Goal: Obtain resource: Download file/media

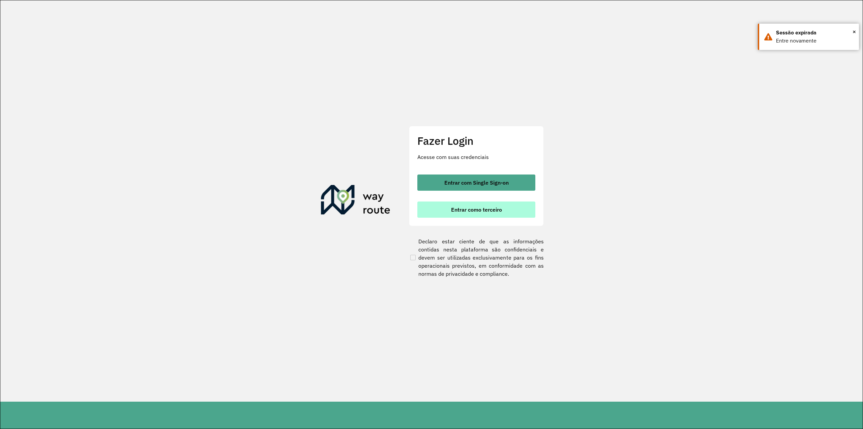
click at [464, 203] on button "Entrar como terceiro" at bounding box center [476, 209] width 118 height 16
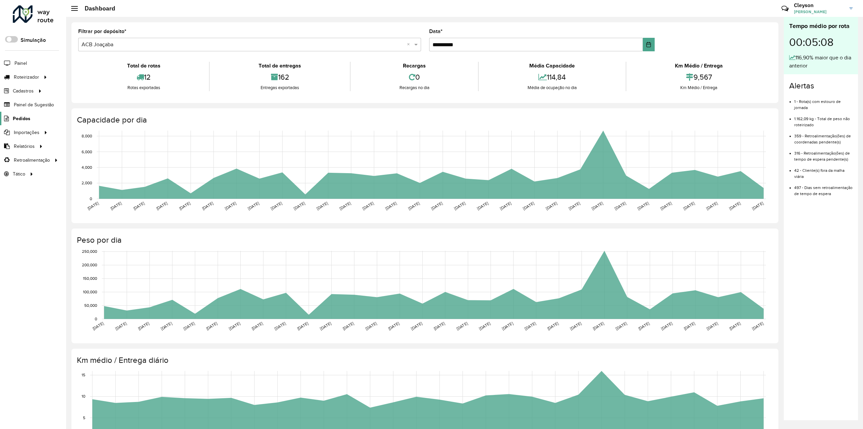
click at [24, 118] on span "Pedidos" at bounding box center [22, 118] width 18 height 7
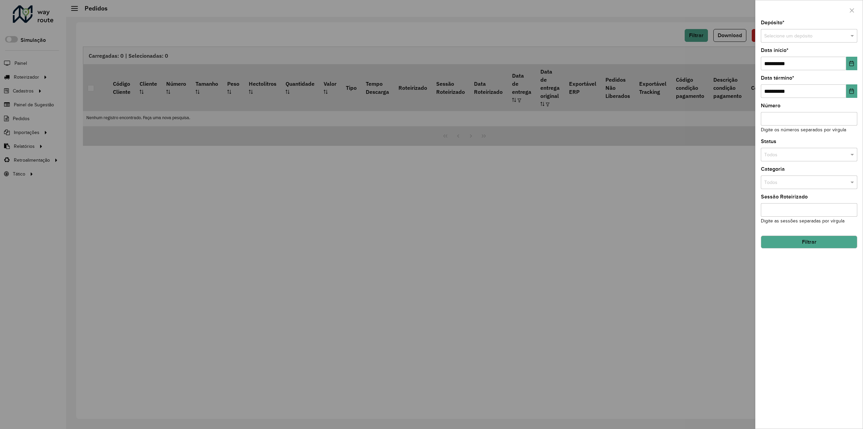
click at [799, 37] on input "text" at bounding box center [802, 35] width 76 height 7
click at [791, 51] on div "ACB Assis" at bounding box center [809, 55] width 96 height 11
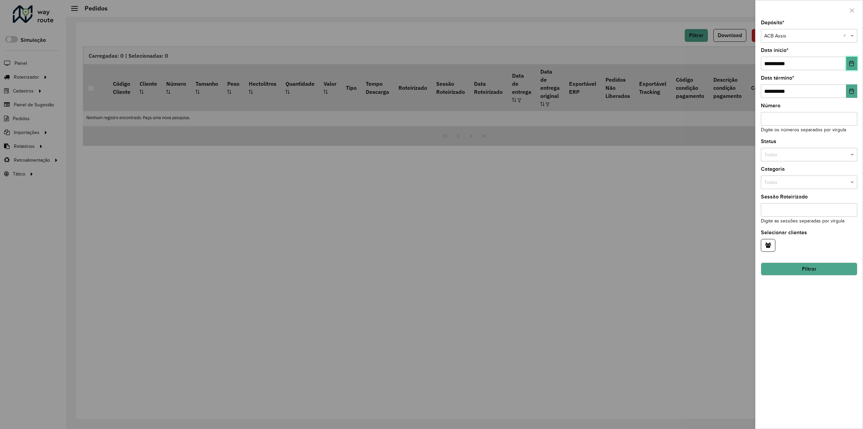
click at [850, 63] on icon "Choose Date" at bounding box center [851, 63] width 5 height 5
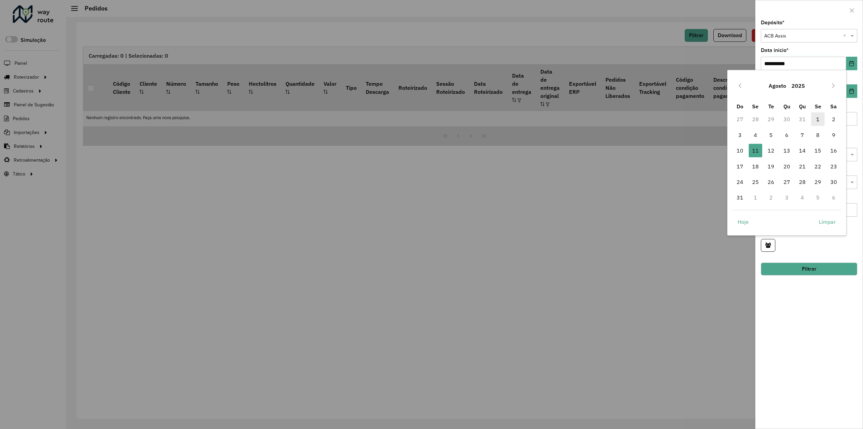
click at [816, 118] on span "1" at bounding box center [817, 118] width 13 height 13
type input "**********"
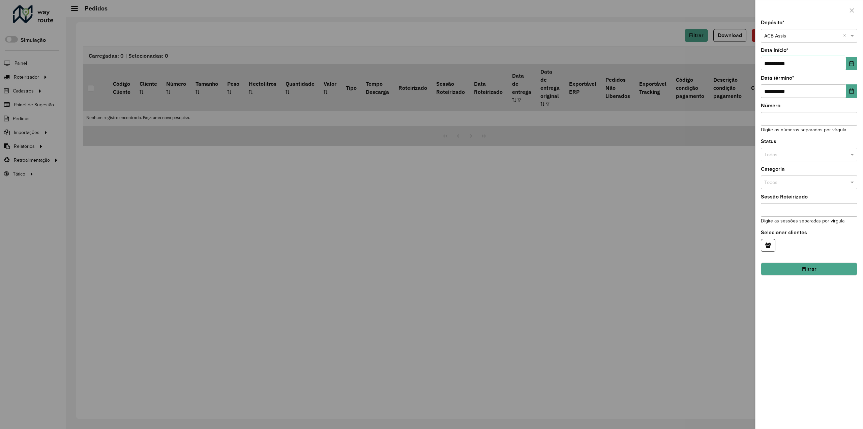
click at [804, 263] on button "Filtrar" at bounding box center [809, 268] width 96 height 13
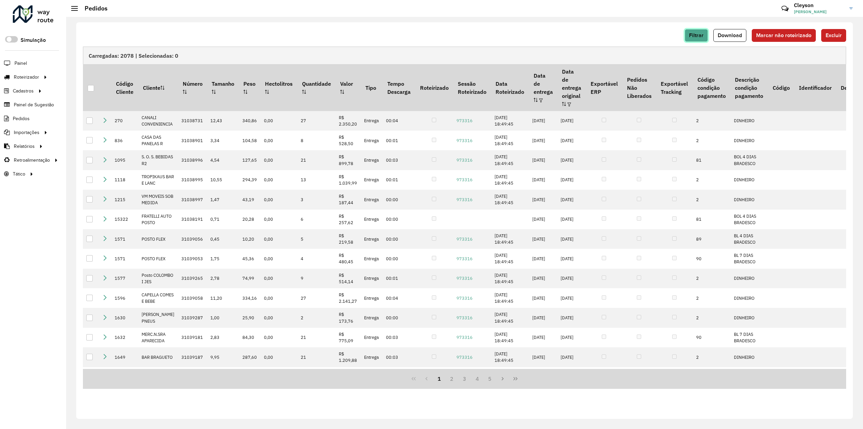
click at [696, 37] on span "Filtrar" at bounding box center [696, 35] width 14 height 6
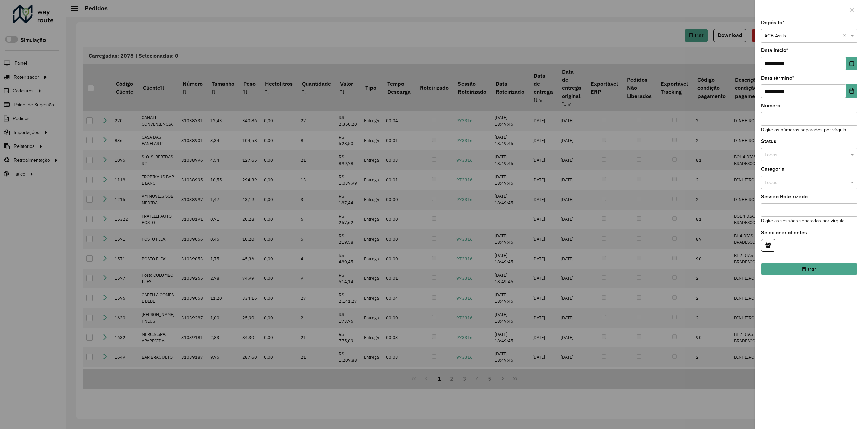
click at [657, 35] on div at bounding box center [431, 214] width 863 height 429
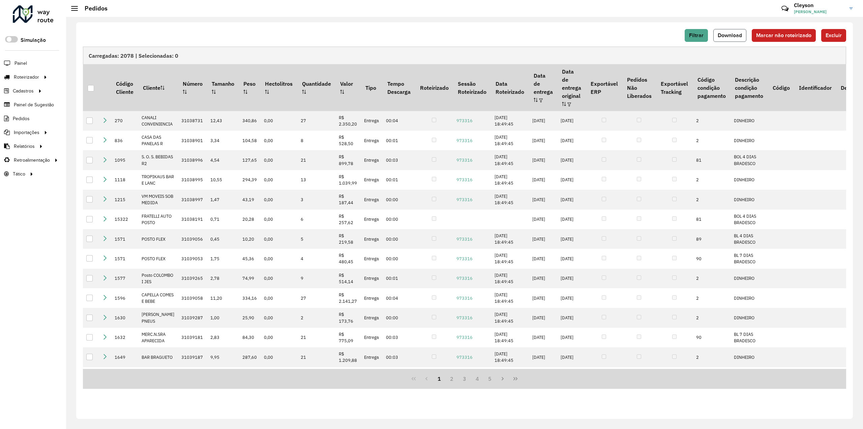
click at [737, 37] on span "Download" at bounding box center [730, 35] width 24 height 6
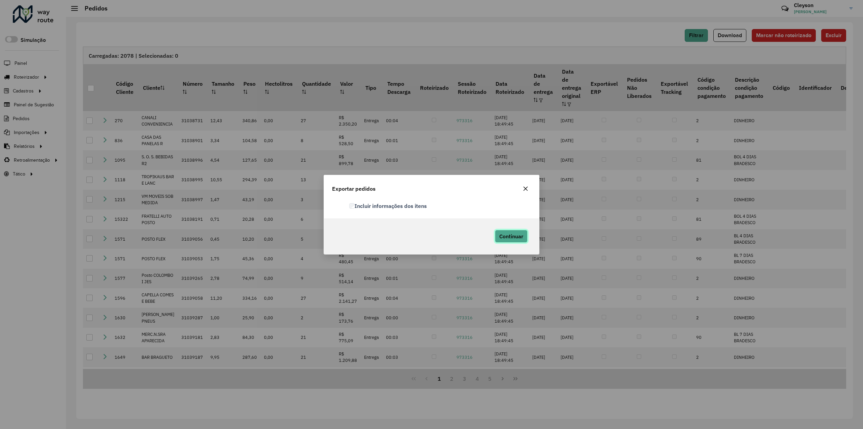
click at [517, 238] on span "Continuar" at bounding box center [511, 236] width 24 height 7
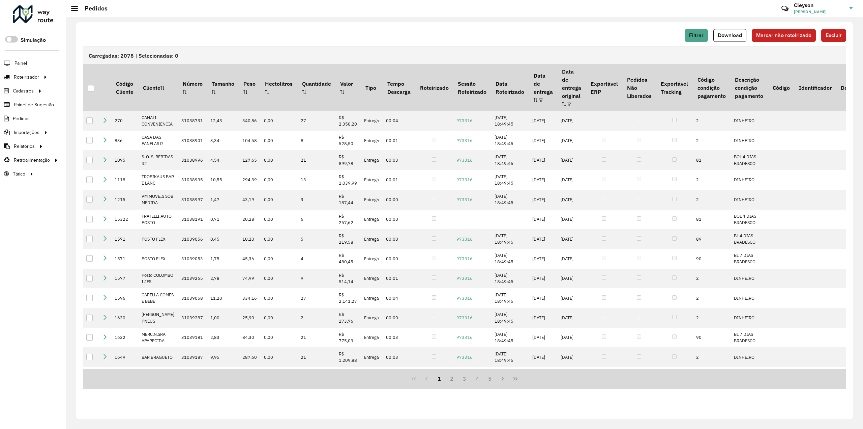
click at [597, 28] on div "Filtrar Download Marcar não roteirizado Excluir Carregadas: 2078 | Selecionadas…" at bounding box center [464, 220] width 777 height 396
click at [669, 21] on div "Filtrar Download Marcar não roteirizado Excluir Carregadas: 2078 | Selecionadas…" at bounding box center [464, 223] width 797 height 412
click at [698, 39] on button "Filtrar" at bounding box center [696, 35] width 23 height 13
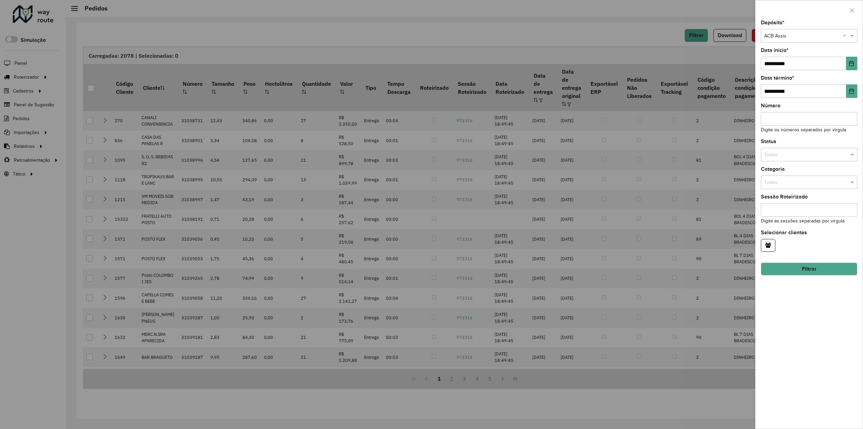
drag, startPoint x: 647, startPoint y: 43, endPoint x: 701, endPoint y: 43, distance: 54.3
click at [646, 43] on div at bounding box center [431, 214] width 863 height 429
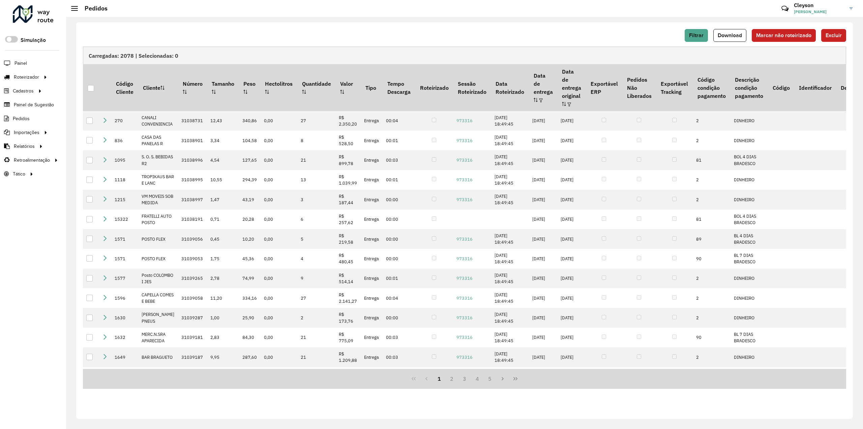
click at [650, 34] on div "Filtrar Download Marcar não roteirizado Excluir" at bounding box center [464, 35] width 763 height 13
click at [695, 35] on span "Filtrar" at bounding box center [696, 35] width 14 height 6
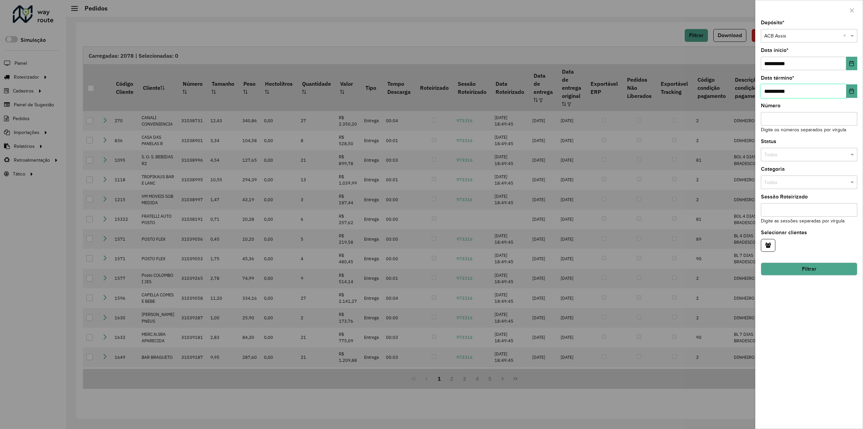
drag, startPoint x: 821, startPoint y: 94, endPoint x: 831, endPoint y: 91, distance: 10.5
click at [821, 94] on input "**********" at bounding box center [803, 90] width 85 height 13
click at [828, 70] on div "**********" at bounding box center [809, 224] width 107 height 408
click at [850, 91] on icon "Choose Date" at bounding box center [851, 90] width 5 height 5
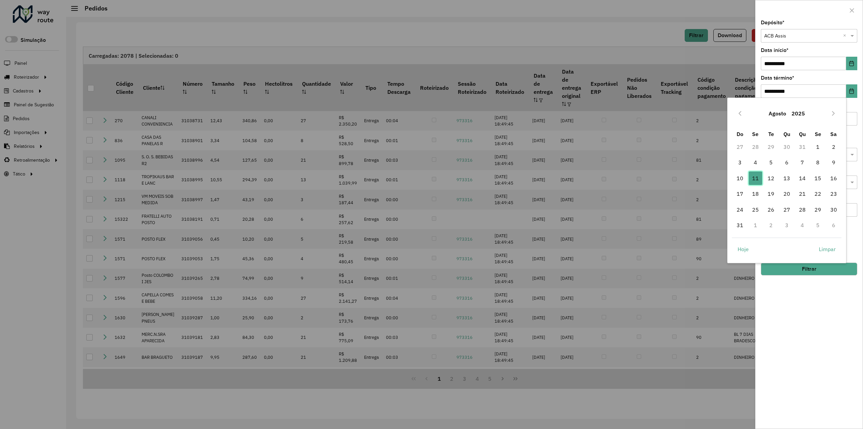
click at [756, 177] on span "11" at bounding box center [755, 177] width 13 height 13
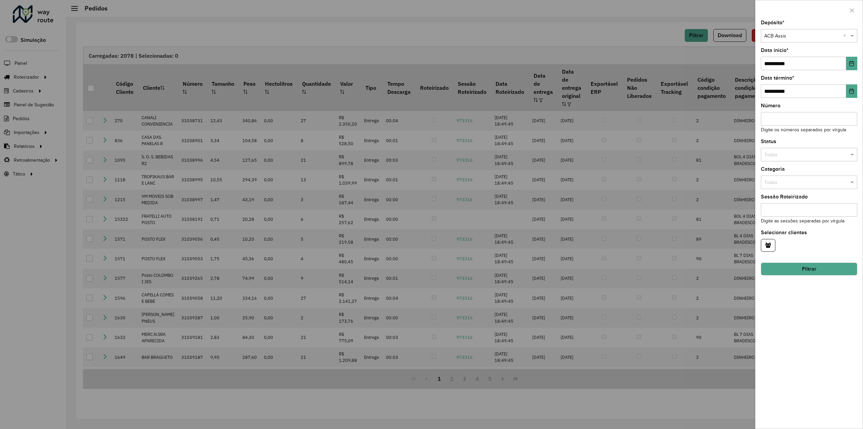
click at [797, 292] on div "**********" at bounding box center [809, 224] width 107 height 408
click at [786, 38] on input "text" at bounding box center [802, 35] width 76 height 7
click at [788, 50] on div "ACB Canoinhas" at bounding box center [809, 55] width 96 height 11
click at [800, 265] on button "Filtrar" at bounding box center [809, 268] width 96 height 13
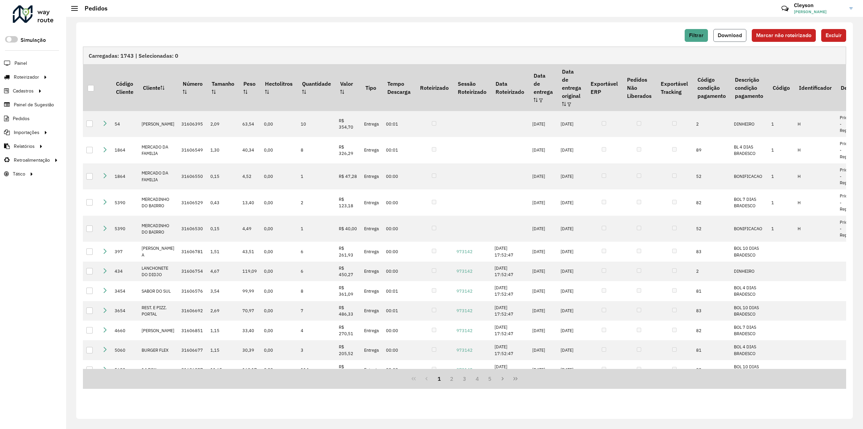
click at [733, 36] on span "Download" at bounding box center [730, 35] width 24 height 6
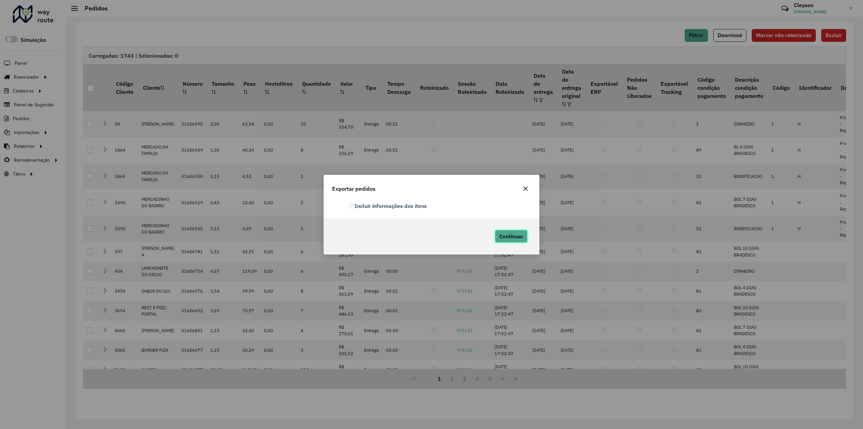
drag, startPoint x: 515, startPoint y: 233, endPoint x: 523, endPoint y: 233, distance: 7.1
click at [515, 234] on span "Continuar" at bounding box center [511, 236] width 24 height 7
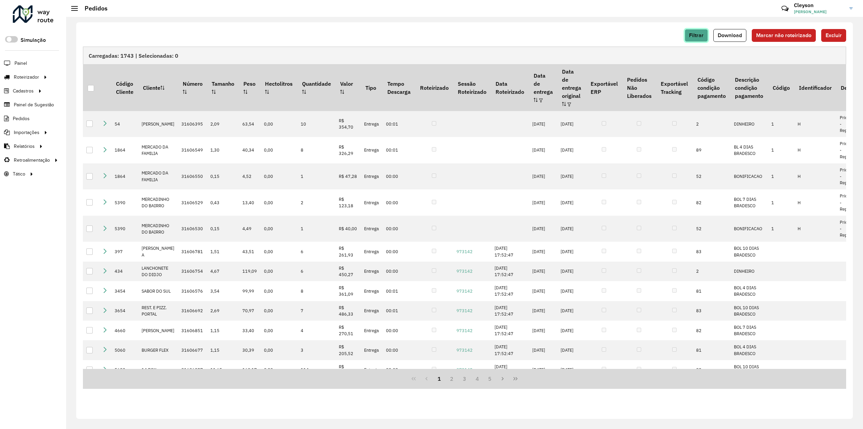
click at [695, 33] on span "Filtrar" at bounding box center [696, 35] width 14 height 6
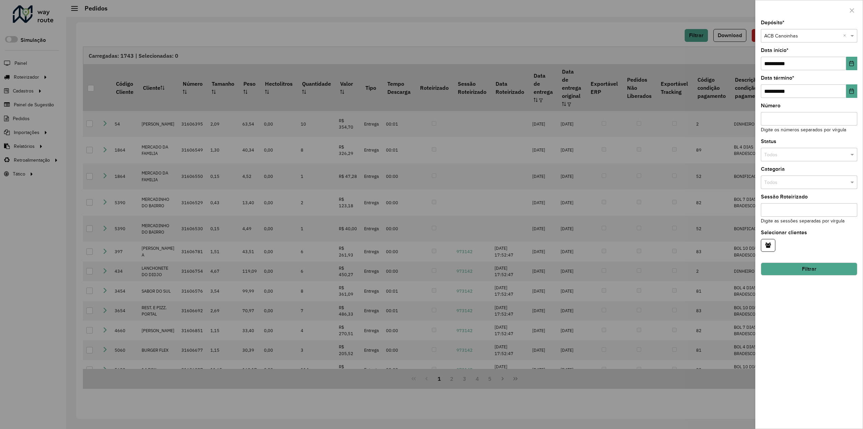
click at [802, 37] on input "text" at bounding box center [802, 35] width 76 height 7
click at [796, 64] on div "ACB Chapecó" at bounding box center [809, 65] width 96 height 11
click at [796, 271] on button "Filtrar" at bounding box center [809, 268] width 96 height 13
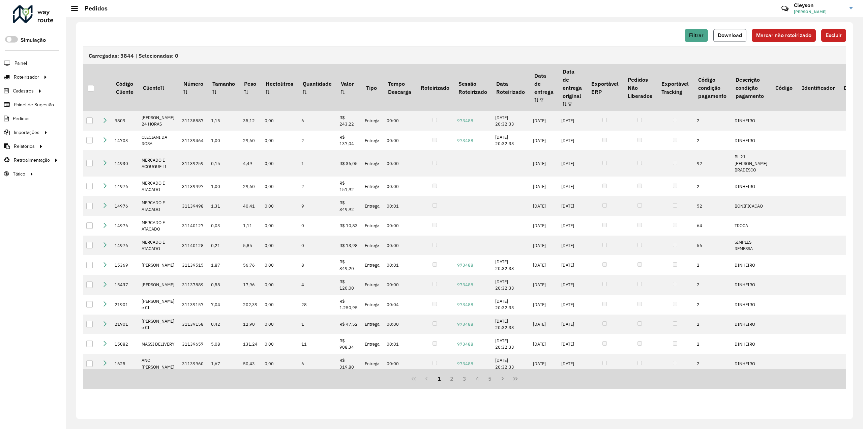
click at [734, 36] on span "Download" at bounding box center [730, 35] width 24 height 6
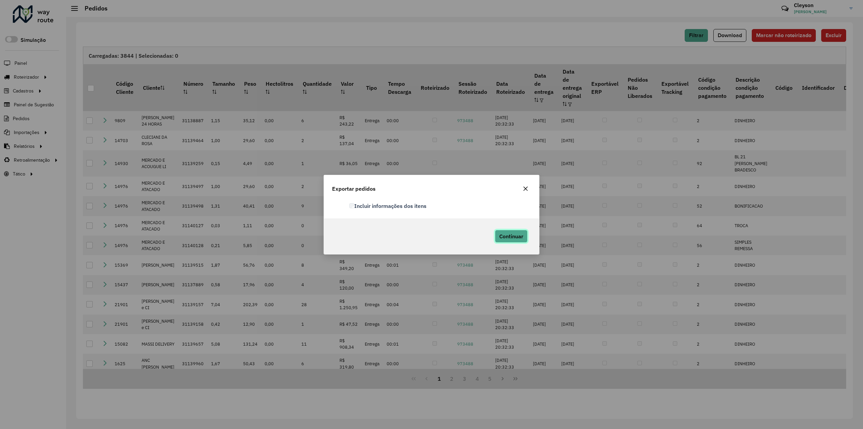
drag, startPoint x: 514, startPoint y: 233, endPoint x: 614, endPoint y: 206, distance: 103.2
click at [514, 233] on span "Continuar" at bounding box center [511, 236] width 24 height 7
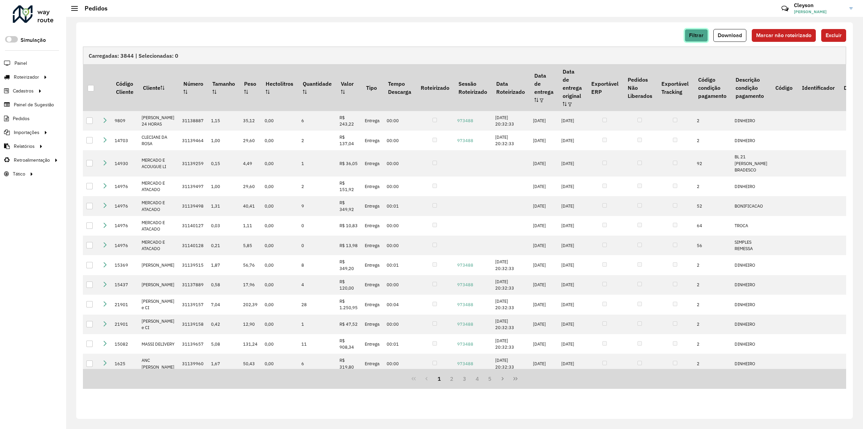
click at [697, 34] on span "Filtrar" at bounding box center [696, 35] width 14 height 6
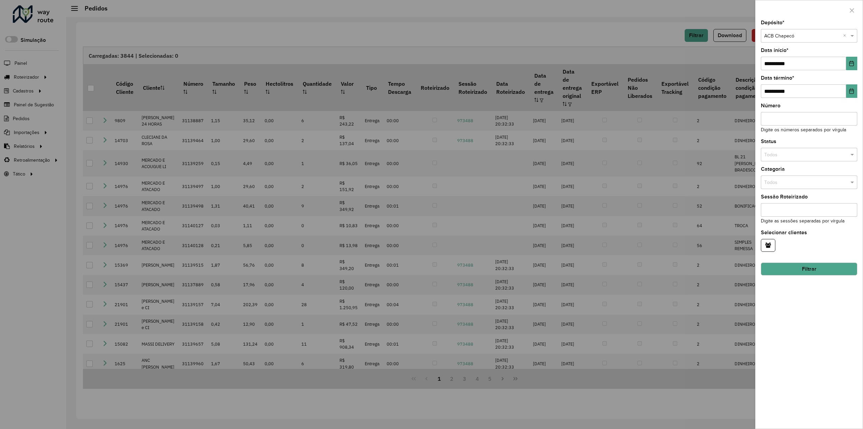
click at [698, 34] on div at bounding box center [431, 214] width 863 height 429
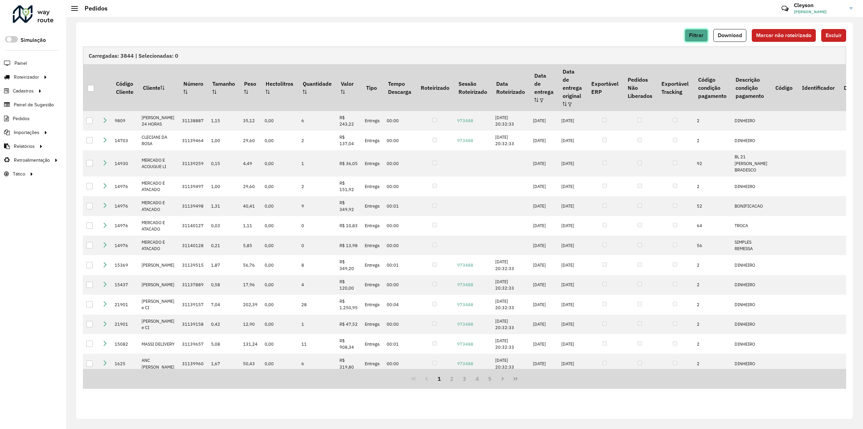
click at [691, 34] on button "Filtrar" at bounding box center [696, 35] width 23 height 13
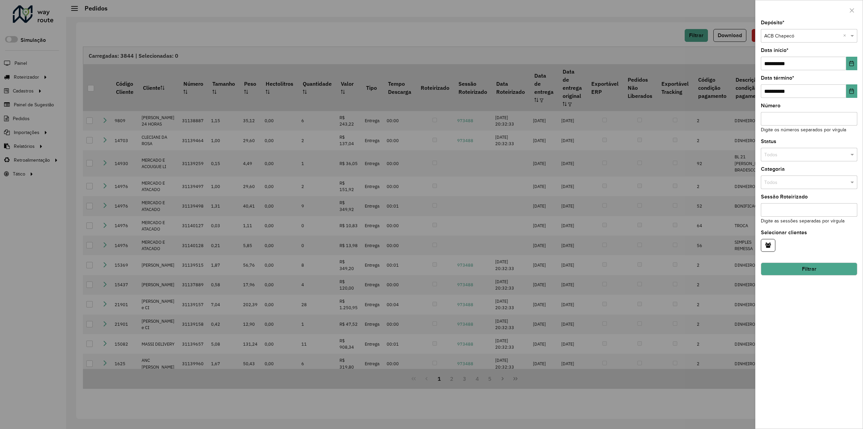
click at [800, 38] on input "text" at bounding box center [802, 35] width 76 height 7
click at [686, 27] on div at bounding box center [431, 214] width 863 height 429
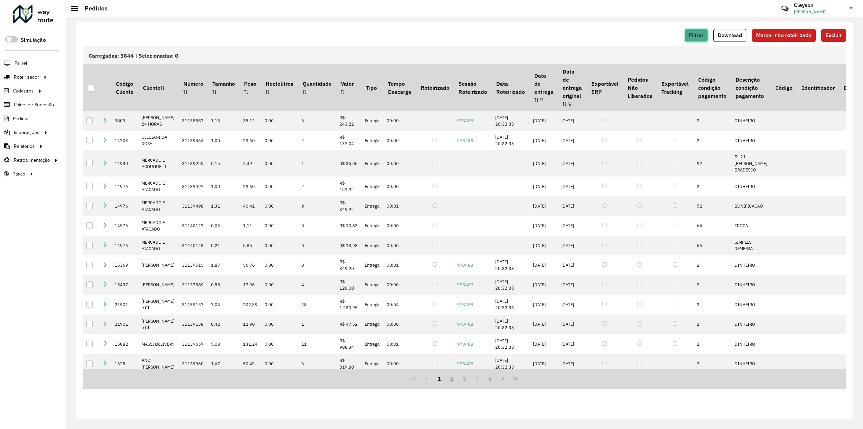
click at [694, 34] on span "Filtrar" at bounding box center [696, 35] width 14 height 6
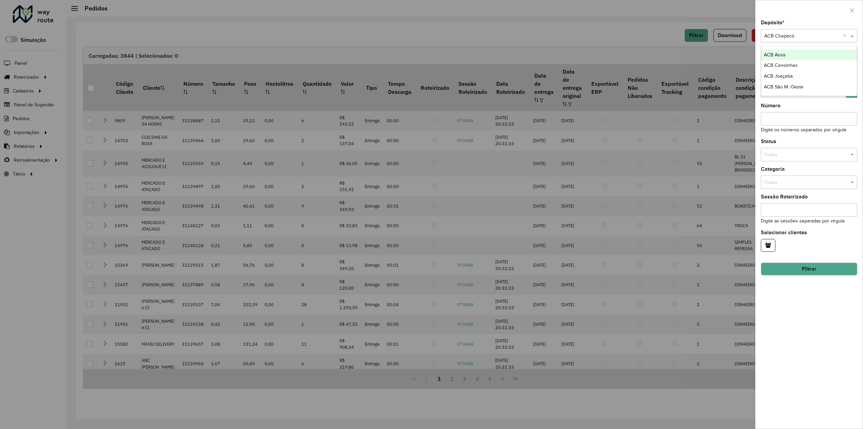
click at [804, 37] on input "text" at bounding box center [802, 35] width 76 height 7
click at [792, 73] on div "ACB Joaçaba" at bounding box center [809, 76] width 96 height 11
click at [799, 268] on button "Filtrar" at bounding box center [809, 268] width 96 height 13
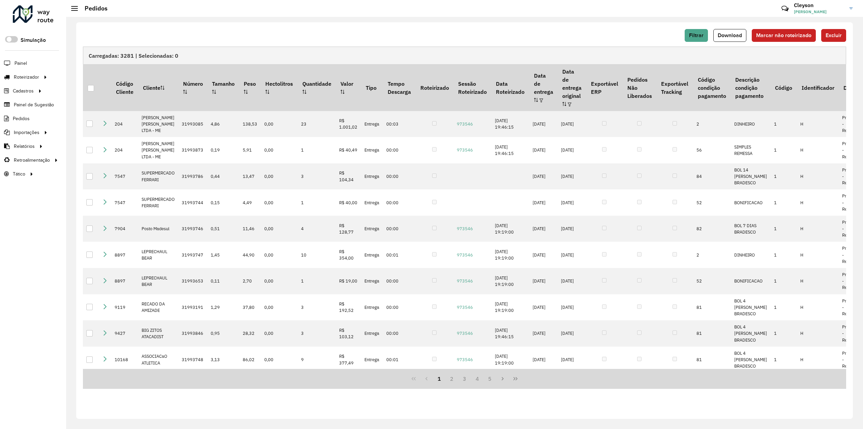
click at [731, 37] on span "Download" at bounding box center [730, 35] width 24 height 6
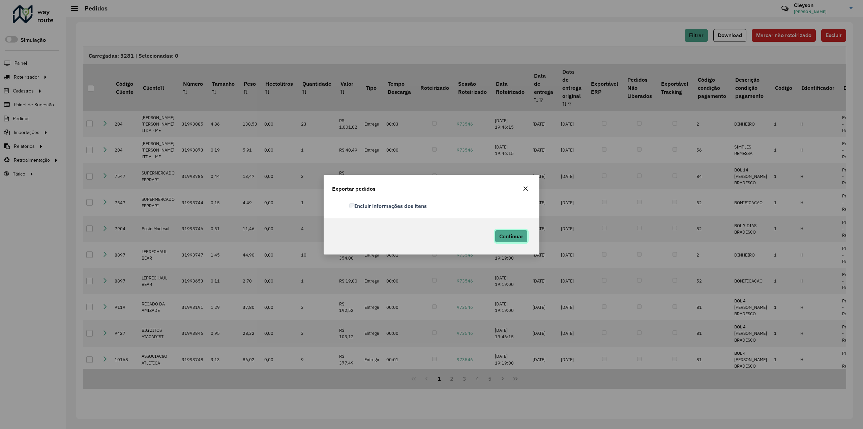
click at [509, 235] on span "Continuar" at bounding box center [511, 236] width 24 height 7
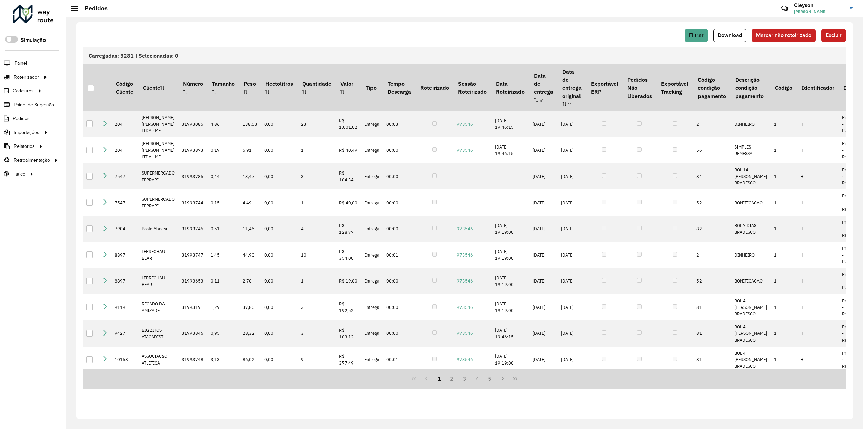
click at [678, 30] on div "Filtrar Download Marcar não roteirizado Excluir" at bounding box center [464, 35] width 763 height 13
drag, startPoint x: 665, startPoint y: 32, endPoint x: 669, endPoint y: 32, distance: 4.8
click at [665, 32] on div "Filtrar Download Marcar não roteirizado Excluir" at bounding box center [464, 35] width 763 height 13
click at [702, 33] on span "Filtrar" at bounding box center [696, 35] width 14 height 6
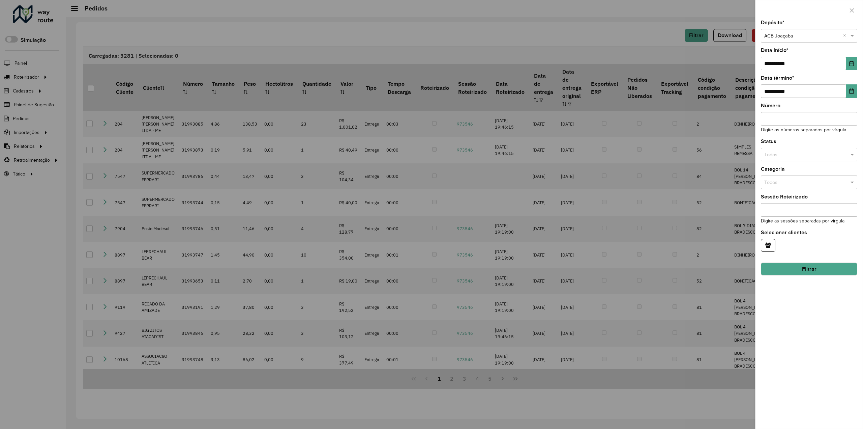
click at [791, 34] on input "text" at bounding box center [802, 35] width 76 height 7
click at [796, 88] on span "ACB São M. Oeste" at bounding box center [783, 86] width 39 height 5
click at [785, 264] on button "Filtrar" at bounding box center [809, 268] width 96 height 13
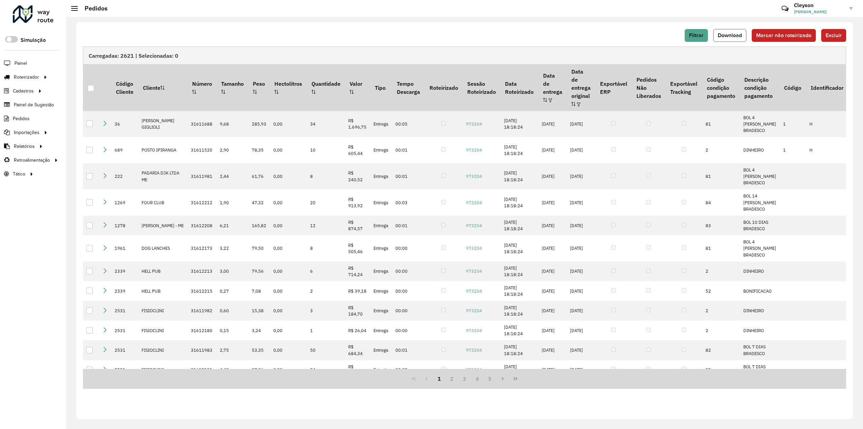
click at [731, 35] on span "Download" at bounding box center [730, 35] width 24 height 6
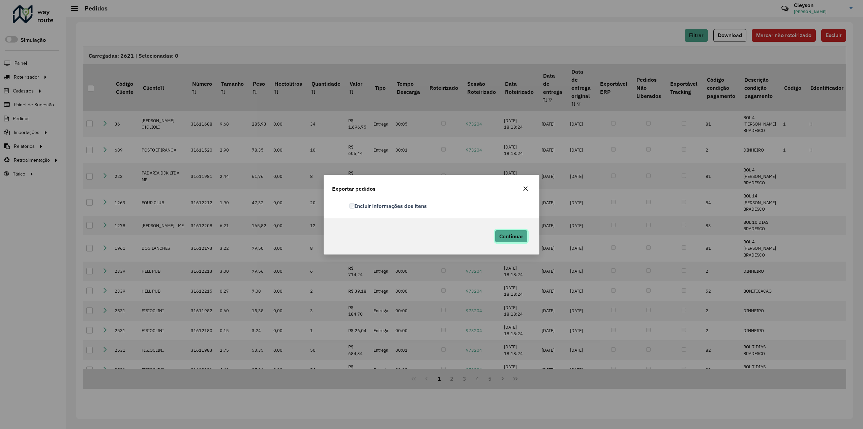
click at [518, 234] on span "Continuar" at bounding box center [511, 236] width 24 height 7
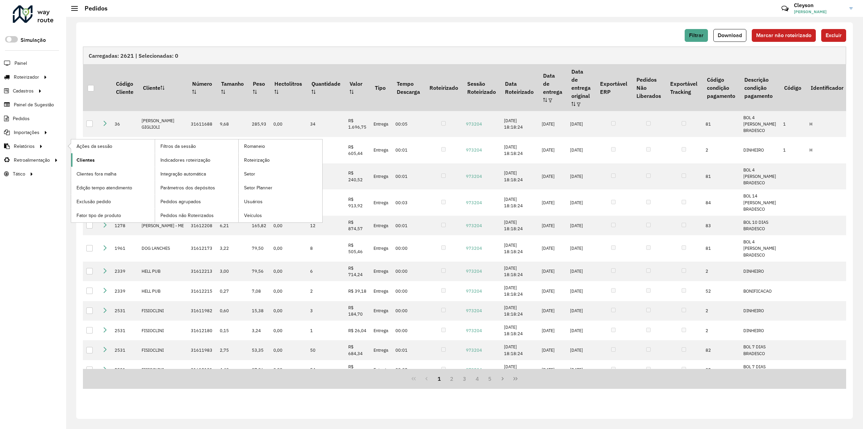
click at [85, 158] on span "Clientes" at bounding box center [86, 159] width 18 height 7
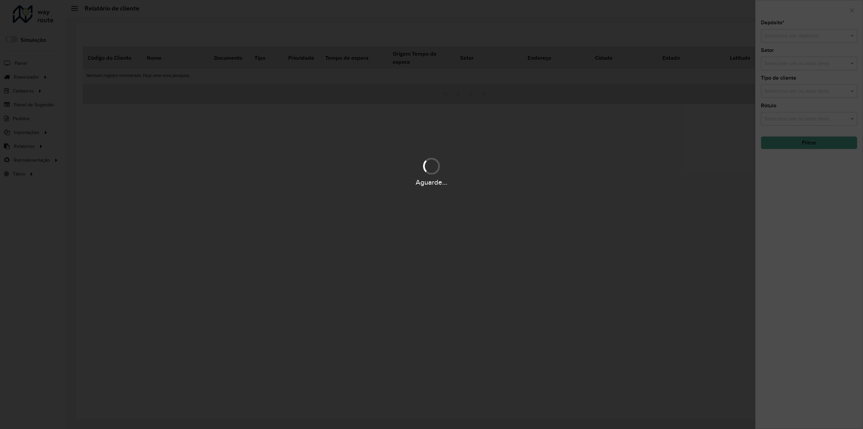
click at [811, 36] on hb-app "Aguarde... Pop-up bloqueado! Seu navegador bloqueou automáticamente a abertura …" at bounding box center [431, 214] width 863 height 429
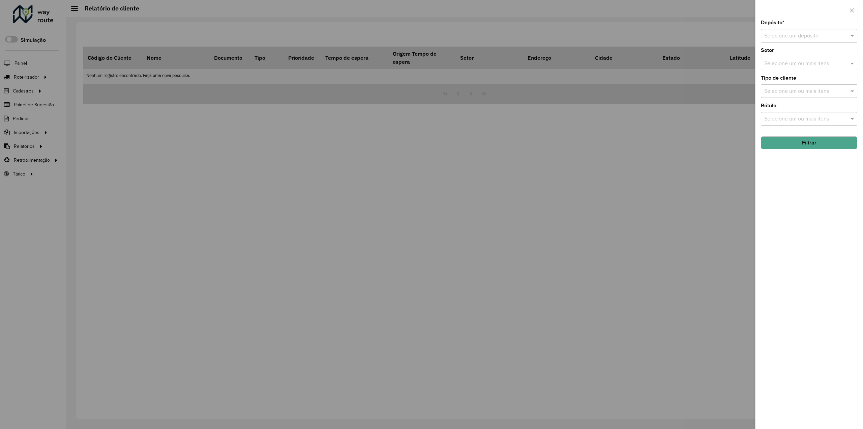
click at [811, 36] on input "text" at bounding box center [802, 36] width 76 height 8
click at [776, 50] on div "ACB Assis" at bounding box center [809, 55] width 96 height 11
click at [802, 143] on button "Filtrar" at bounding box center [809, 142] width 96 height 13
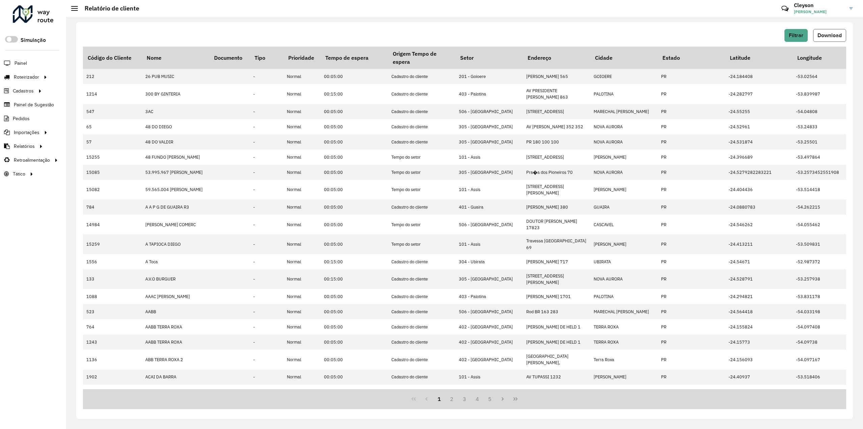
click at [824, 35] on span "Download" at bounding box center [830, 35] width 24 height 6
drag, startPoint x: 385, startPoint y: 19, endPoint x: 402, endPoint y: 19, distance: 16.9
click at [385, 19] on div "Filtrar Download Código do Cliente Nome Documento Tipo Prioridade Tempo de espe…" at bounding box center [464, 223] width 797 height 412
click at [805, 36] on button "Filtrar" at bounding box center [796, 35] width 23 height 13
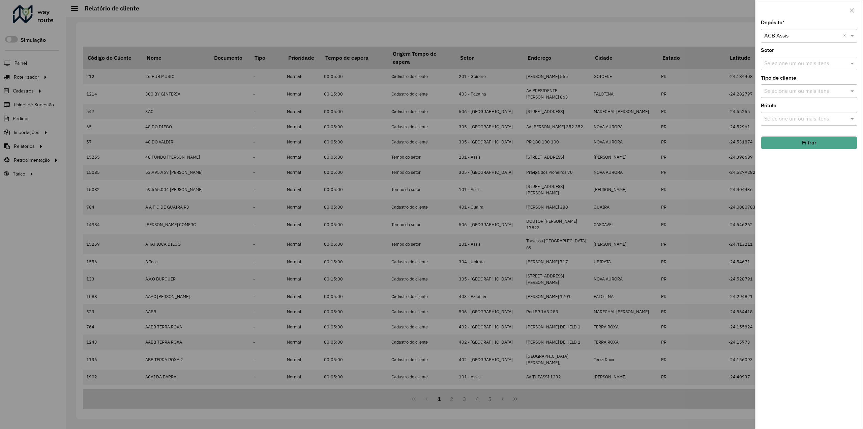
click at [802, 30] on div "Selecione um depósito × ACB Assis ×" at bounding box center [809, 35] width 96 height 13
click at [792, 51] on div "ACB Canoinhas" at bounding box center [809, 55] width 96 height 11
click at [805, 142] on button "Filtrar" at bounding box center [809, 142] width 96 height 13
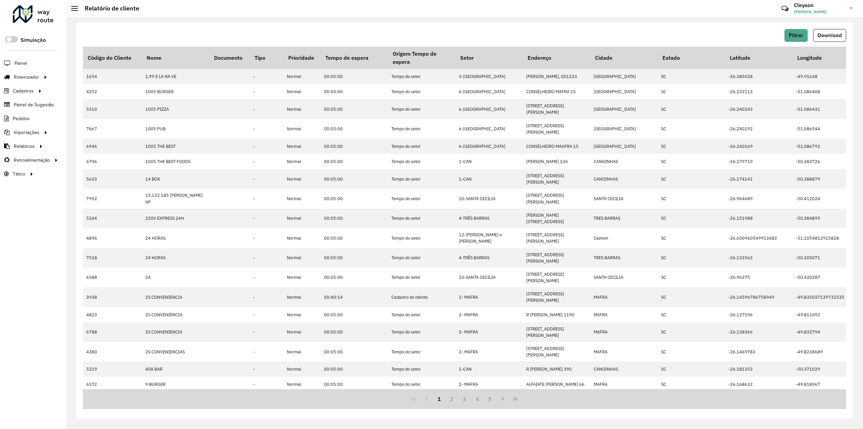
click at [824, 38] on span "Download" at bounding box center [830, 35] width 24 height 6
click at [788, 34] on button "Filtrar" at bounding box center [796, 35] width 23 height 13
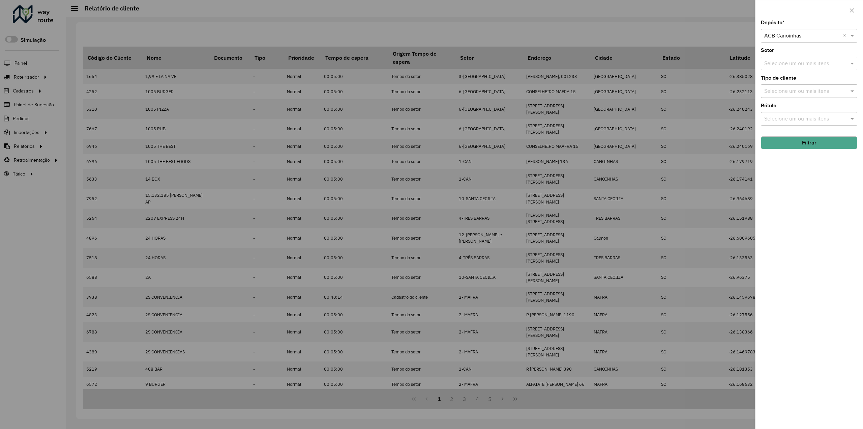
click at [812, 37] on input "text" at bounding box center [802, 36] width 76 height 8
click at [798, 66] on div "ACB Chapecó" at bounding box center [809, 66] width 96 height 11
click at [804, 143] on button "Filtrar" at bounding box center [809, 142] width 96 height 13
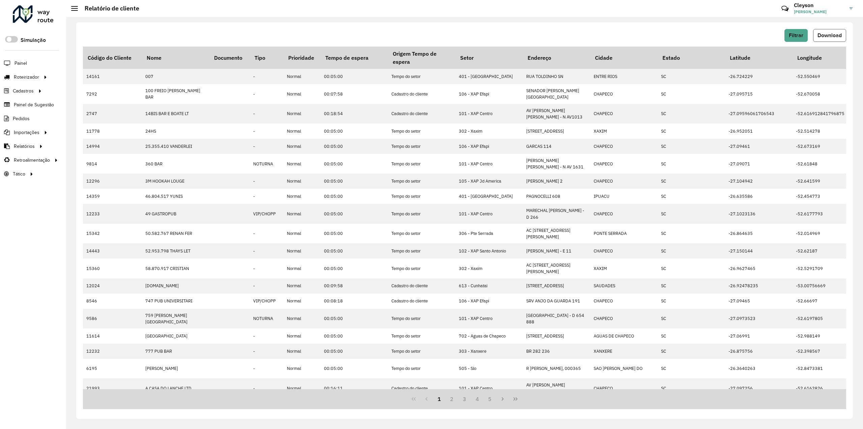
click at [828, 34] on span "Download" at bounding box center [830, 35] width 24 height 6
drag, startPoint x: 705, startPoint y: 27, endPoint x: 774, endPoint y: 46, distance: 72.1
click at [705, 27] on div "Filtrar Download Código do Cliente Nome Documento Tipo Prioridade Tempo de espe…" at bounding box center [464, 220] width 777 height 396
click at [800, 35] on span "Filtrar" at bounding box center [796, 35] width 14 height 6
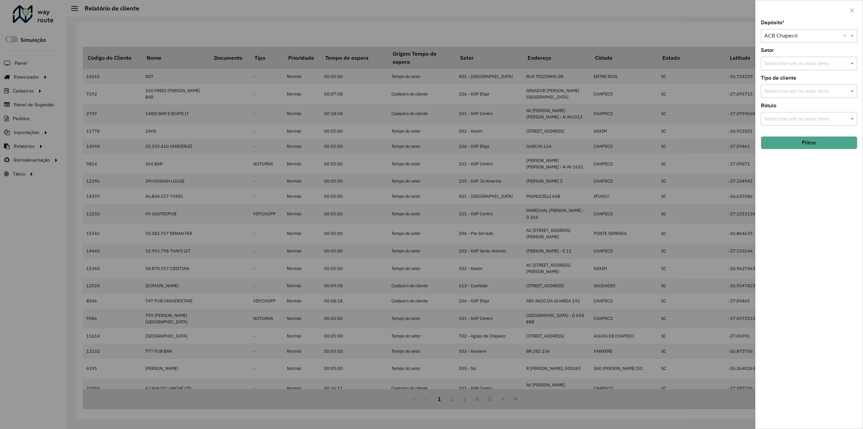
click at [805, 34] on input "text" at bounding box center [802, 36] width 76 height 8
click at [786, 83] on div "ACB Joaçaba" at bounding box center [809, 77] width 96 height 11
click at [797, 143] on button "Filtrar" at bounding box center [809, 142] width 96 height 13
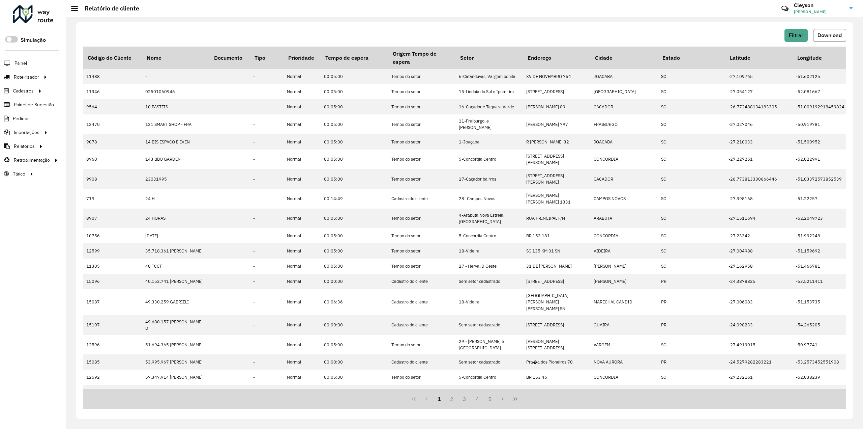
click at [831, 31] on button "Download" at bounding box center [829, 35] width 33 height 13
click at [796, 36] on span "Filtrar" at bounding box center [796, 35] width 14 height 6
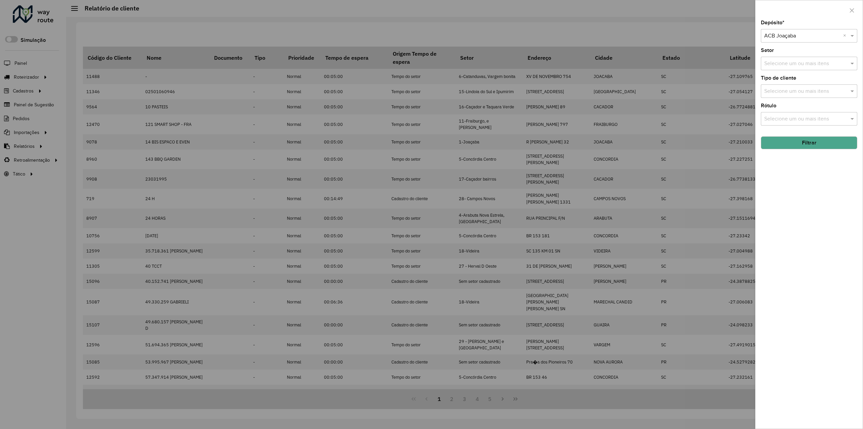
click at [837, 157] on div "Depósito * Selecione um depósito × ACB Joaçaba × Setor Selecione um ou mais ite…" at bounding box center [809, 224] width 107 height 408
click at [852, 35] on span at bounding box center [853, 36] width 8 height 8
click at [797, 91] on span "ACB São M. Oeste" at bounding box center [785, 90] width 43 height 6
click at [809, 145] on button "Filtrar" at bounding box center [809, 142] width 96 height 13
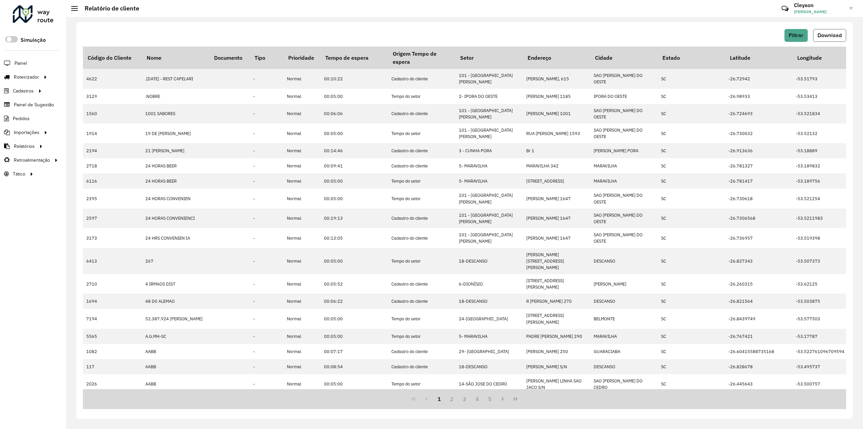
click at [835, 37] on span "Download" at bounding box center [830, 35] width 24 height 6
click at [788, 32] on button "Filtrar" at bounding box center [796, 35] width 23 height 13
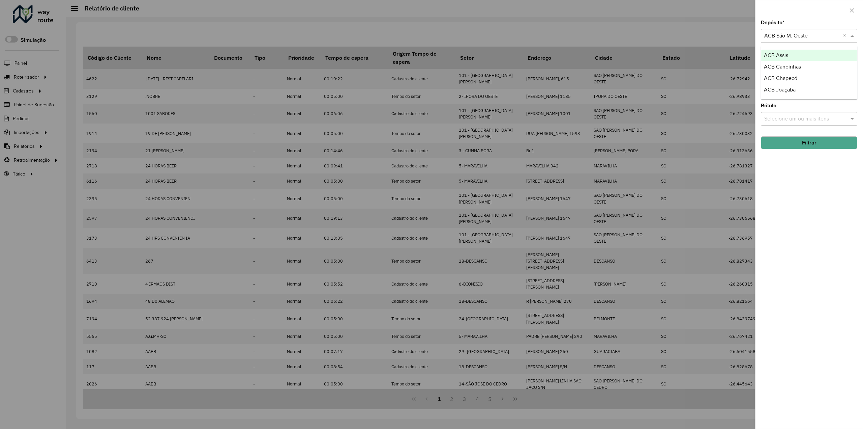
click at [817, 39] on input "text" at bounding box center [802, 36] width 76 height 8
click at [818, 36] on input "text" at bounding box center [802, 36] width 76 height 8
click at [663, 26] on div at bounding box center [431, 214] width 863 height 429
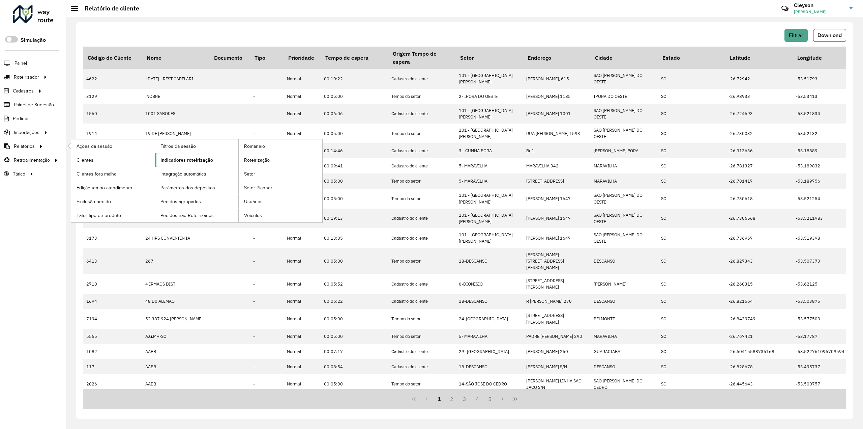
click at [194, 158] on span "Indicadores roteirização" at bounding box center [186, 159] width 53 height 7
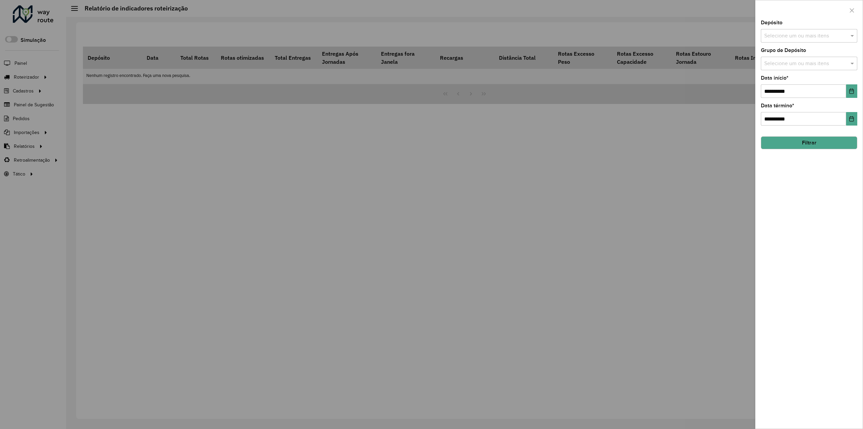
click at [813, 37] on input "text" at bounding box center [806, 36] width 86 height 8
click at [789, 56] on button "Selecionar Todos" at bounding box center [785, 56] width 43 height 10
click at [839, 219] on div "**********" at bounding box center [809, 224] width 107 height 408
click at [848, 94] on button "Choose Date" at bounding box center [851, 90] width 11 height 13
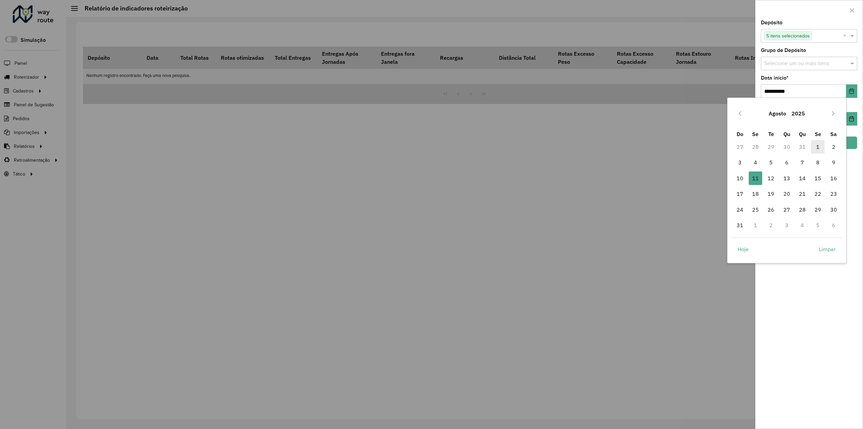
click at [814, 148] on span "1" at bounding box center [817, 146] width 13 height 13
type input "**********"
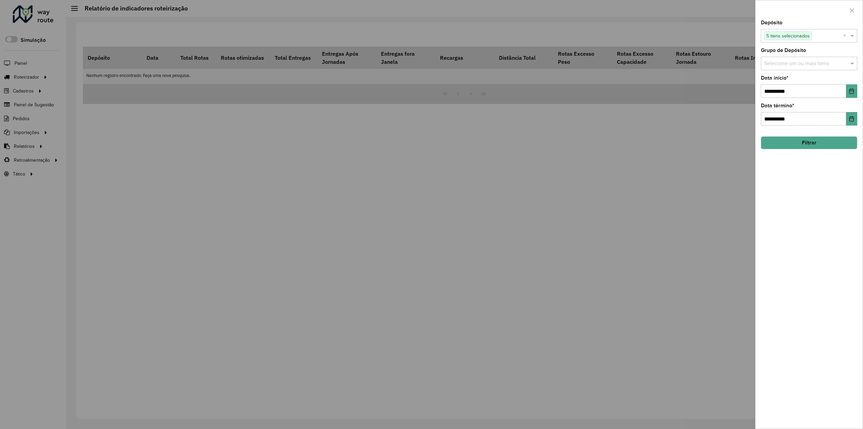
click at [793, 145] on button "Filtrar" at bounding box center [809, 142] width 96 height 13
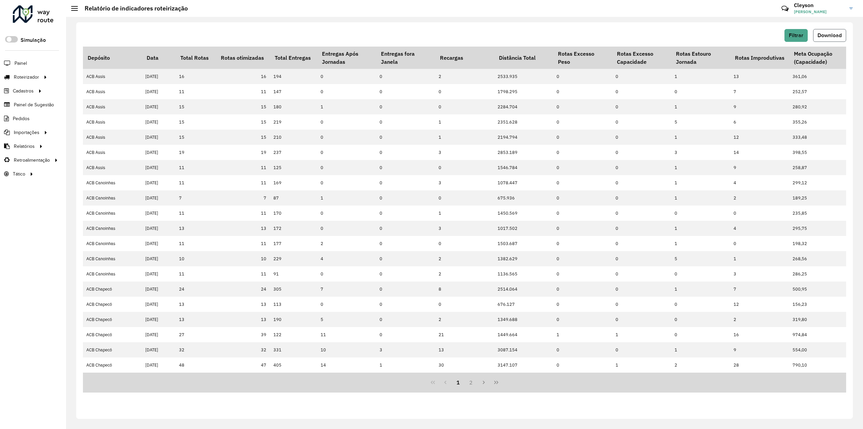
click at [827, 33] on span "Download" at bounding box center [830, 35] width 24 height 6
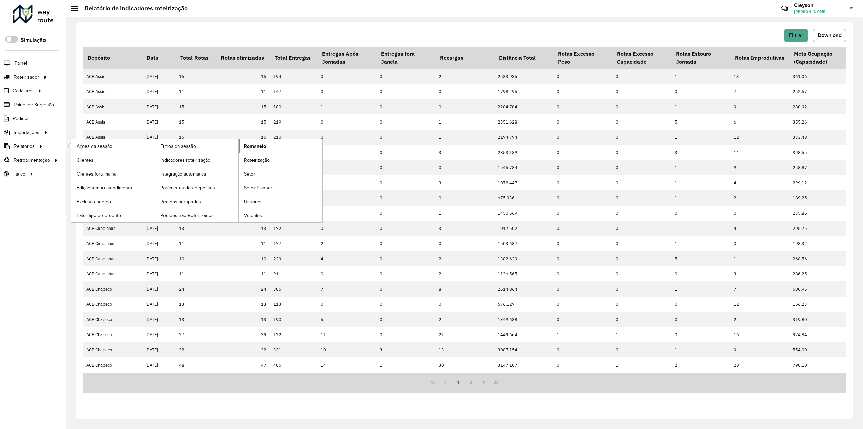
click at [250, 150] on link "Romaneio" at bounding box center [281, 145] width 84 height 13
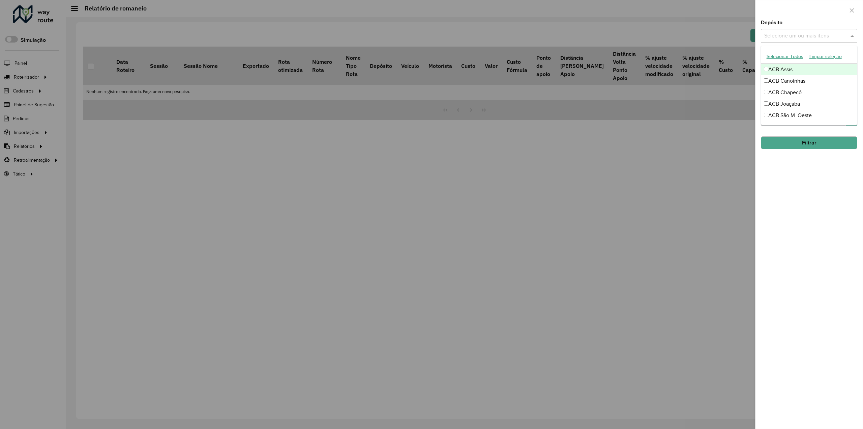
click at [802, 38] on input "text" at bounding box center [806, 36] width 86 height 8
drag, startPoint x: 794, startPoint y: 57, endPoint x: 809, endPoint y: 93, distance: 39.0
click at [794, 57] on button "Selecionar Todos" at bounding box center [785, 56] width 43 height 10
drag, startPoint x: 820, startPoint y: 196, endPoint x: 820, endPoint y: 186, distance: 9.4
click at [819, 196] on div "**********" at bounding box center [809, 224] width 107 height 408
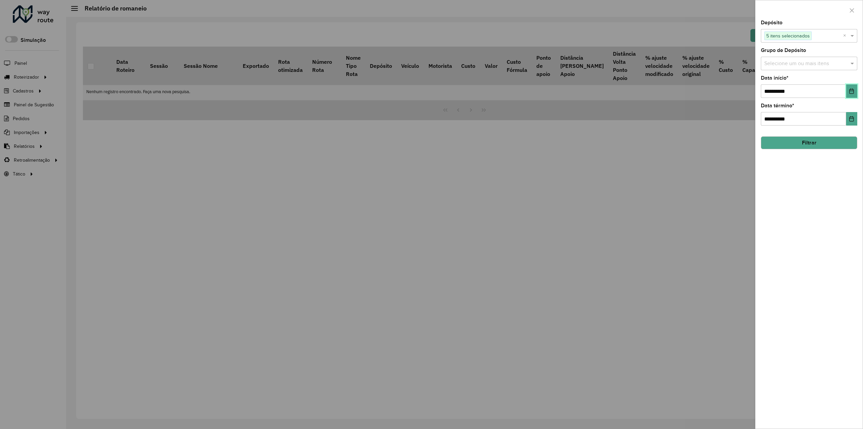
click at [850, 92] on icon "Choose Date" at bounding box center [851, 90] width 5 height 5
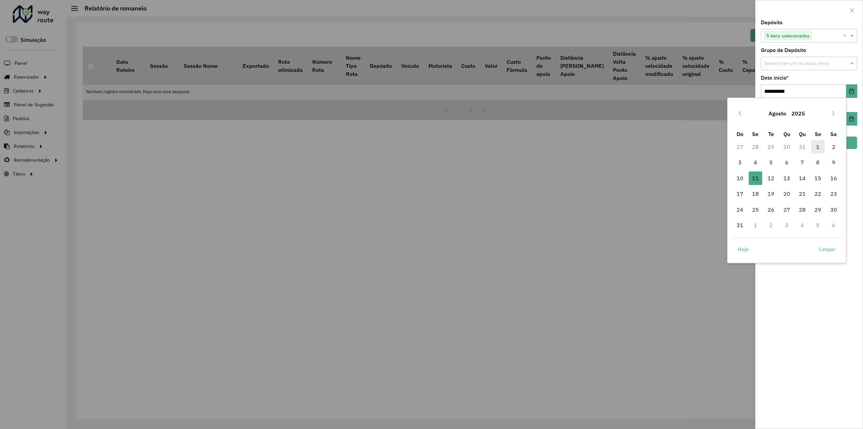
click at [813, 147] on span "1" at bounding box center [817, 146] width 13 height 13
type input "**********"
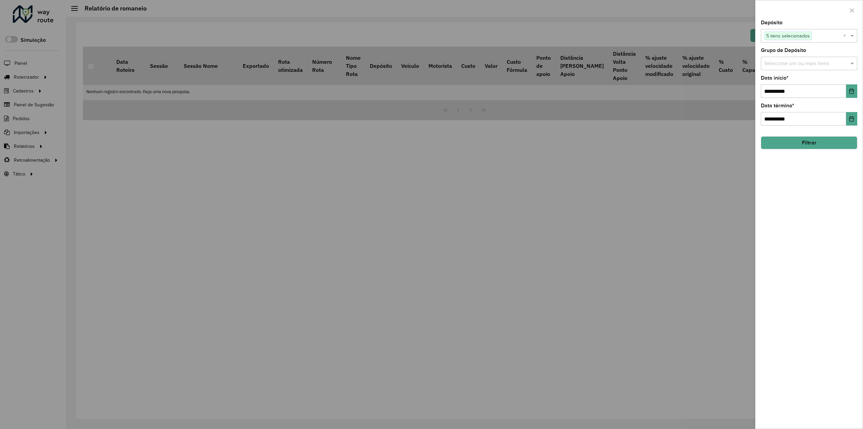
click at [796, 146] on button "Filtrar" at bounding box center [809, 142] width 96 height 13
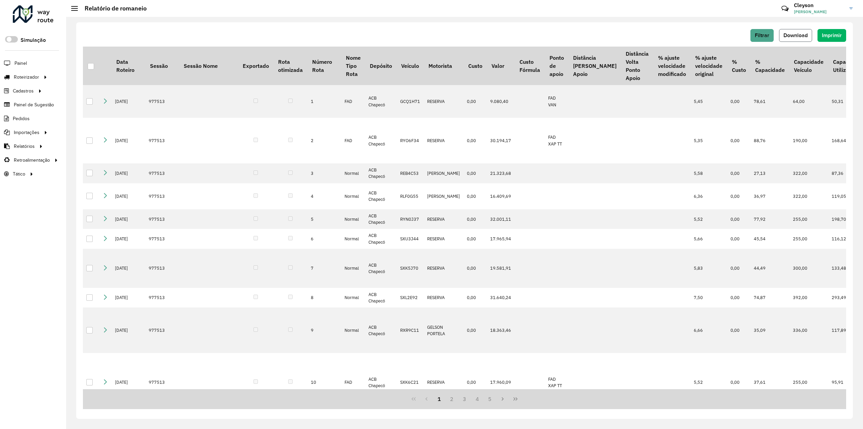
click at [795, 40] on button "Download" at bounding box center [795, 35] width 33 height 13
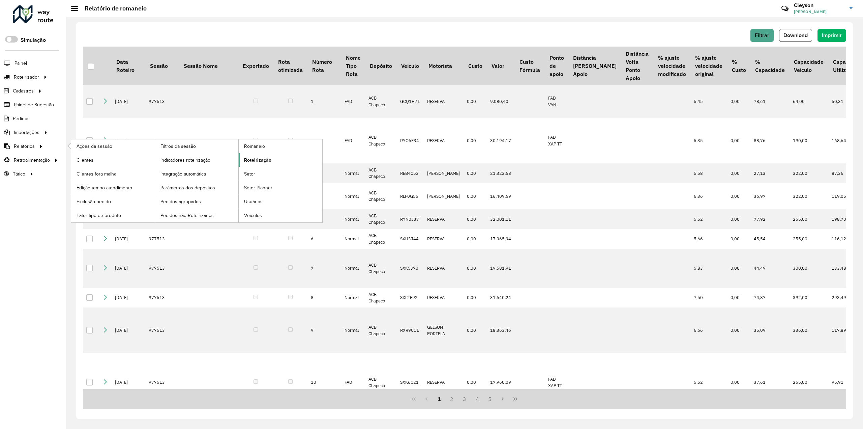
click at [261, 159] on span "Roteirização" at bounding box center [257, 159] width 27 height 7
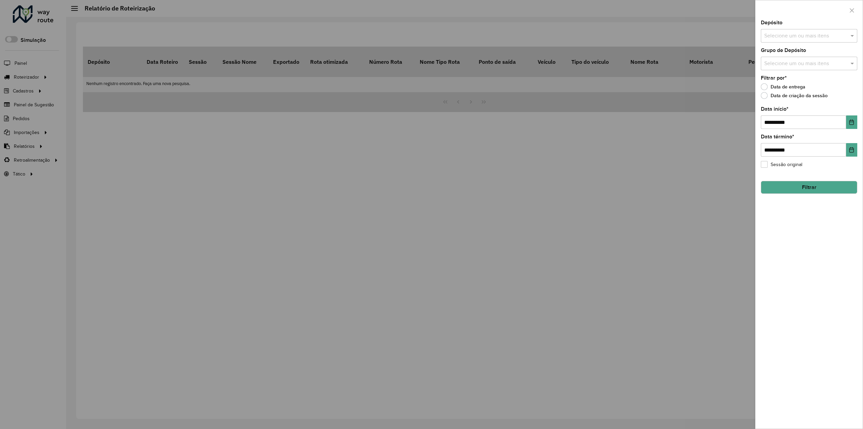
click at [832, 37] on input "text" at bounding box center [806, 36] width 86 height 8
drag, startPoint x: 794, startPoint y: 56, endPoint x: 796, endPoint y: 63, distance: 7.2
click at [794, 56] on button "Selecionar Todos" at bounding box center [785, 56] width 43 height 10
click at [821, 227] on div "**********" at bounding box center [809, 224] width 107 height 408
click at [850, 125] on button "Choose Date" at bounding box center [851, 121] width 11 height 13
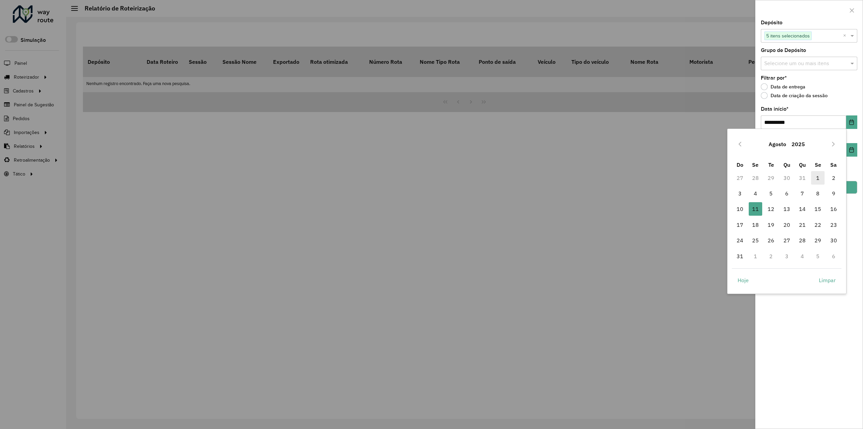
click at [817, 176] on span "1" at bounding box center [817, 177] width 13 height 13
type input "**********"
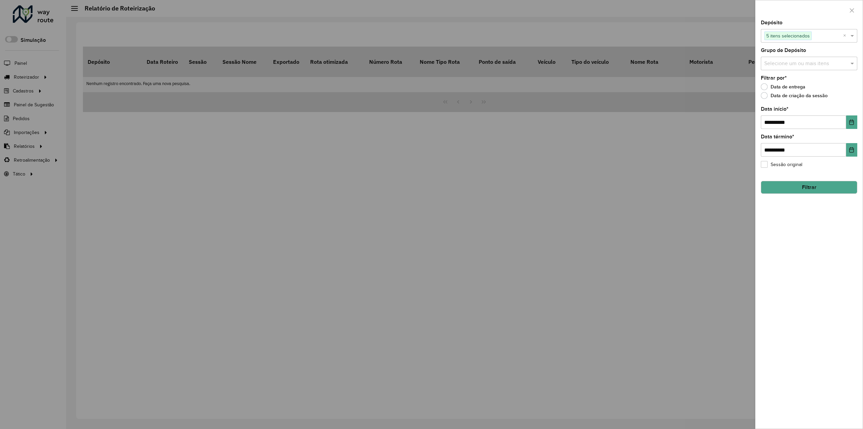
click at [817, 188] on button "Filtrar" at bounding box center [809, 187] width 96 height 13
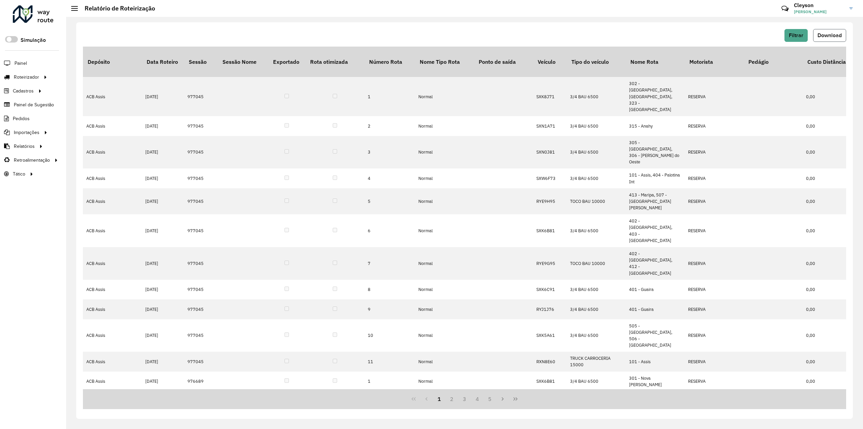
click at [825, 36] on span "Download" at bounding box center [830, 35] width 24 height 6
click at [732, 29] on div "Filtrar Download" at bounding box center [464, 35] width 763 height 13
